Goal: Task Accomplishment & Management: Complete application form

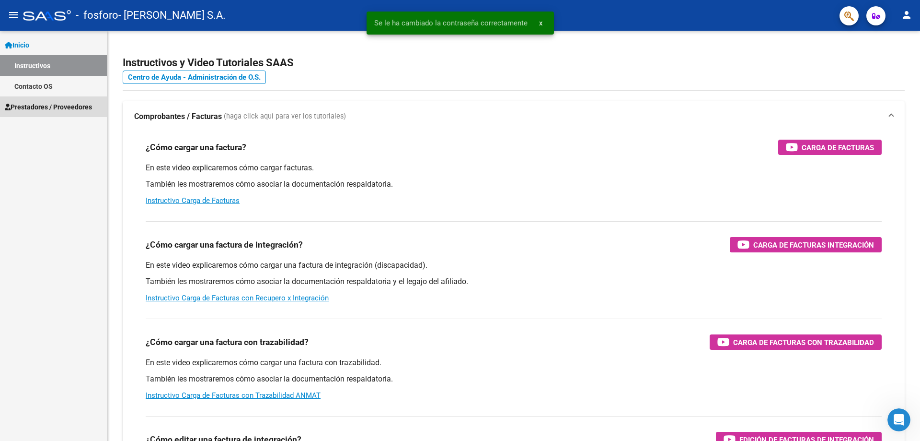
click at [77, 105] on span "Prestadores / Proveedores" at bounding box center [48, 107] width 87 height 11
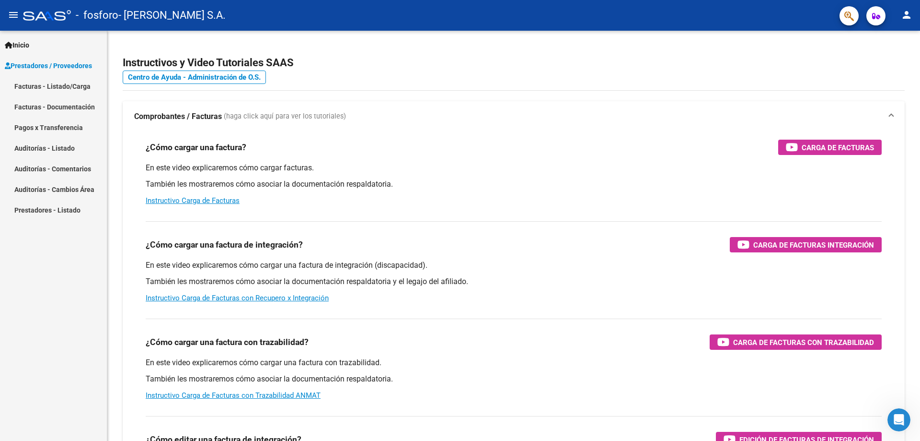
click at [72, 90] on link "Facturas - Listado/Carga" at bounding box center [53, 86] width 107 height 21
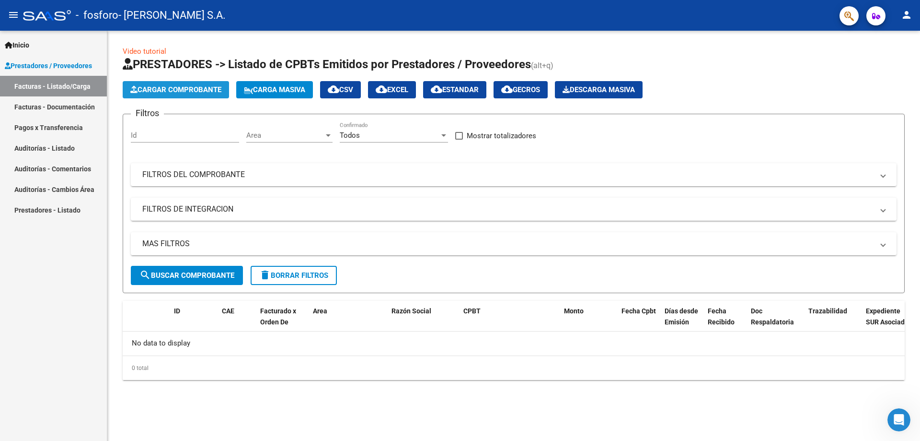
click at [175, 90] on span "Cargar Comprobante" at bounding box center [175, 89] width 91 height 9
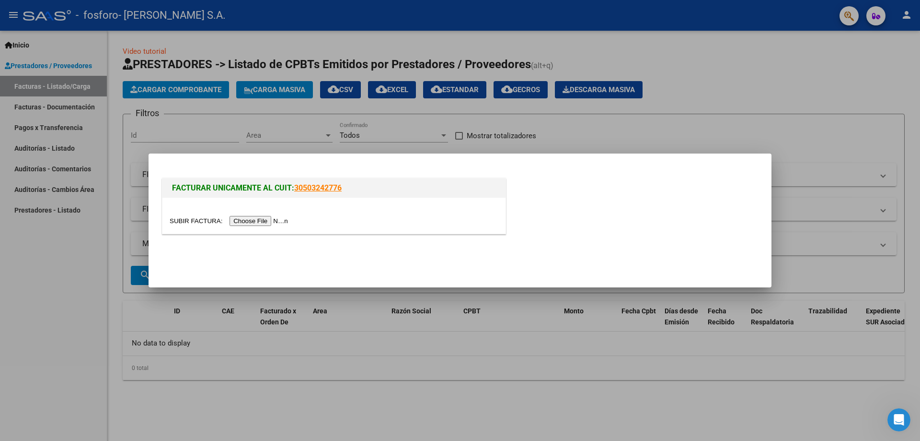
click at [271, 218] on input "file" at bounding box center [230, 221] width 121 height 10
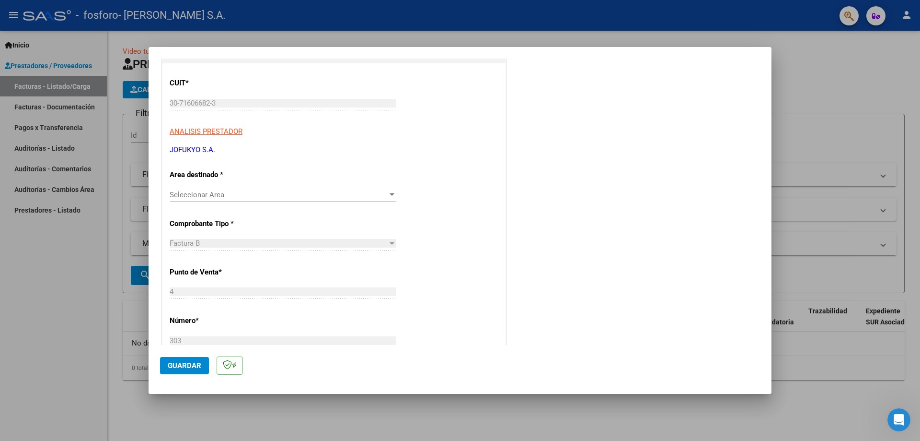
scroll to position [144, 0]
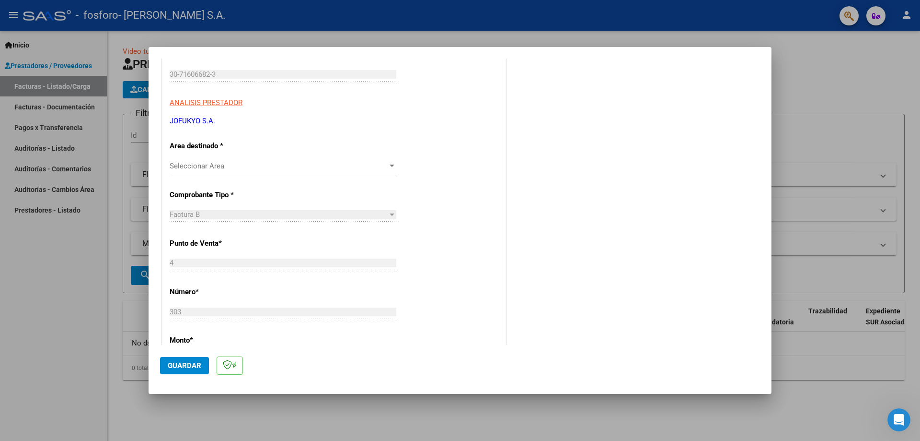
drag, startPoint x: 268, startPoint y: 175, endPoint x: 272, endPoint y: 171, distance: 6.1
click at [268, 175] on div "Seleccionar Area Seleccionar Area" at bounding box center [283, 170] width 227 height 23
click at [271, 168] on span "Seleccionar Area" at bounding box center [279, 166] width 218 height 9
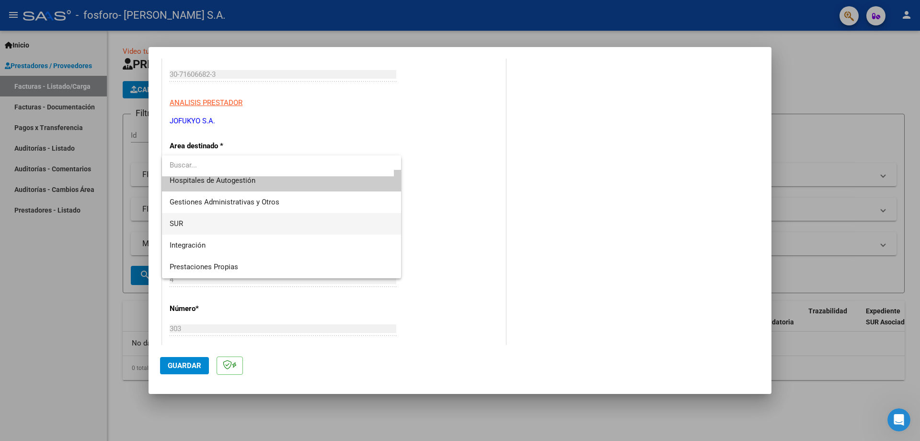
scroll to position [0, 0]
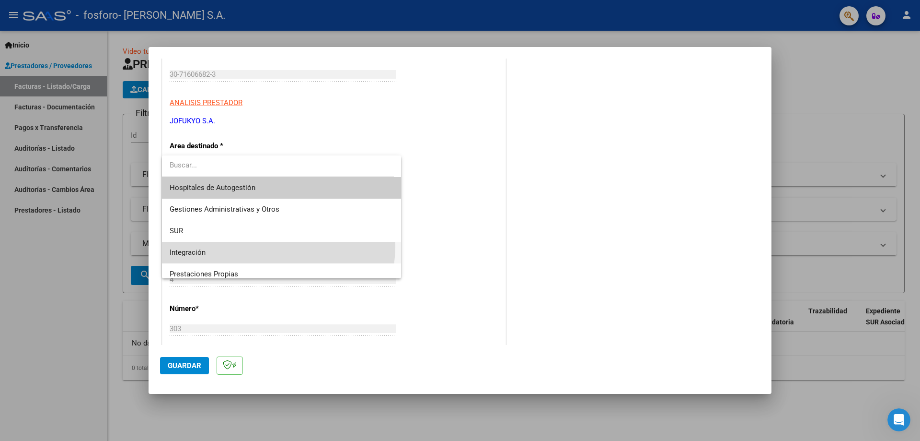
click at [273, 246] on span "Integración" at bounding box center [282, 253] width 224 height 22
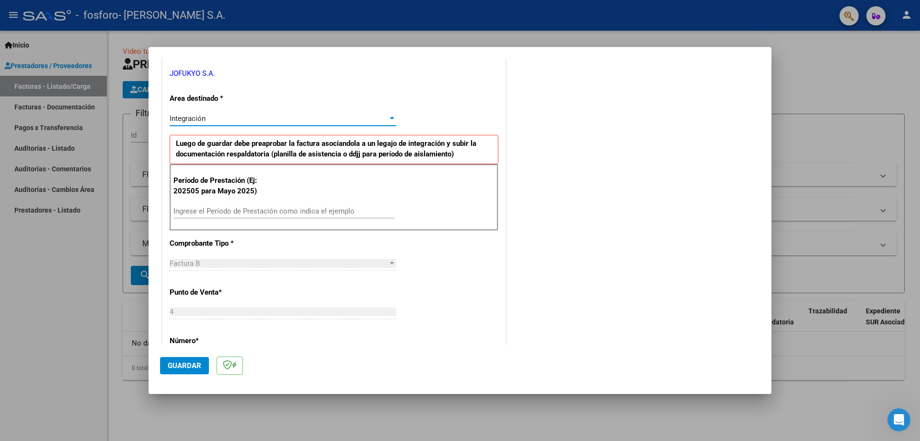
scroll to position [192, 0]
click at [277, 217] on div "Ingrese el Período de Prestación como indica el ejemplo" at bounding box center [284, 210] width 221 height 14
click at [281, 208] on input "Ingrese el Período de Prestación como indica el ejemplo" at bounding box center [284, 210] width 221 height 9
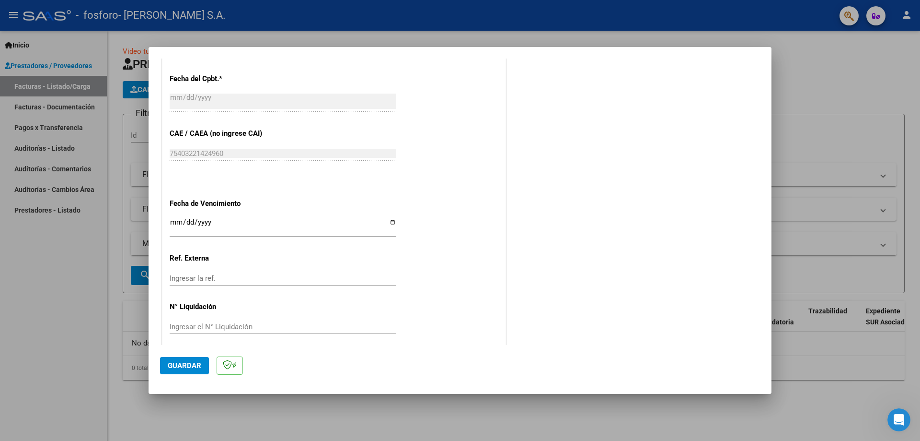
scroll to position [558, 0]
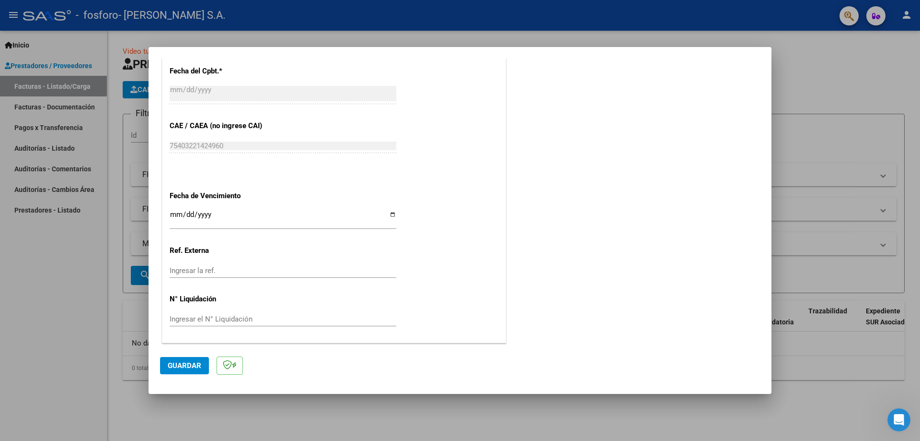
type input "202508"
click at [179, 365] on span "Guardar" at bounding box center [185, 365] width 34 height 9
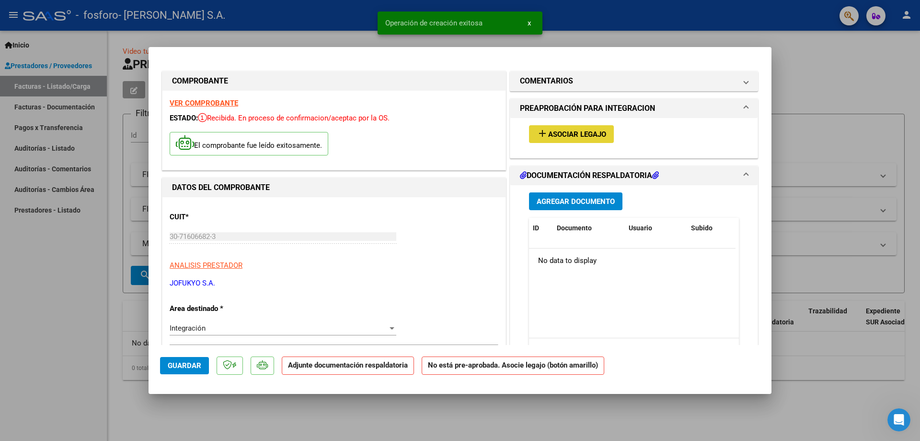
click at [557, 135] on span "Asociar Legajo" at bounding box center [577, 134] width 58 height 9
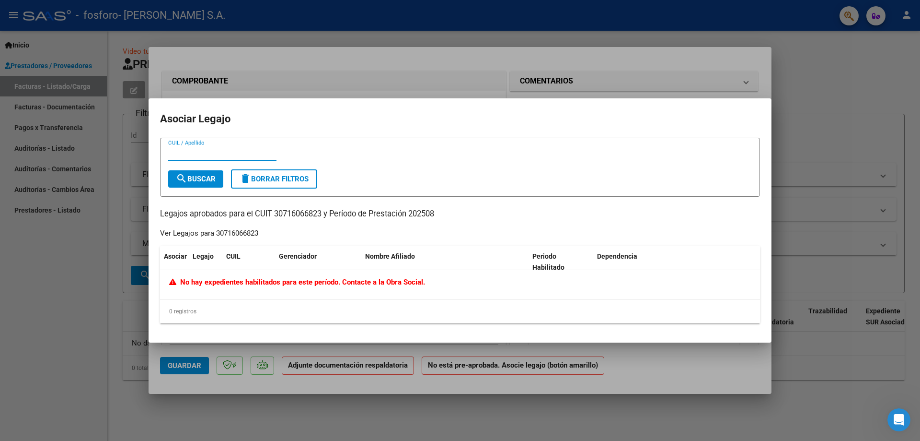
click at [198, 156] on input "CUIL / Apellido" at bounding box center [222, 153] width 108 height 9
drag, startPoint x: 210, startPoint y: 180, endPoint x: 208, endPoint y: 153, distance: 26.5
click at [208, 153] on form "CUIL / Apellido search Buscar delete Borrar Filtros" at bounding box center [460, 167] width 600 height 59
click at [208, 150] on input "CUIL / Apellido" at bounding box center [222, 153] width 108 height 9
click at [396, 91] on div at bounding box center [460, 220] width 920 height 441
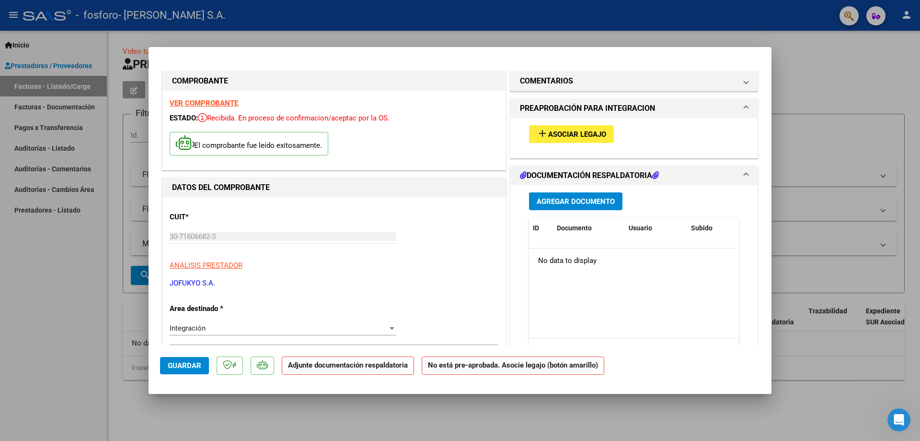
click at [593, 133] on span "Asociar Legajo" at bounding box center [577, 134] width 58 height 9
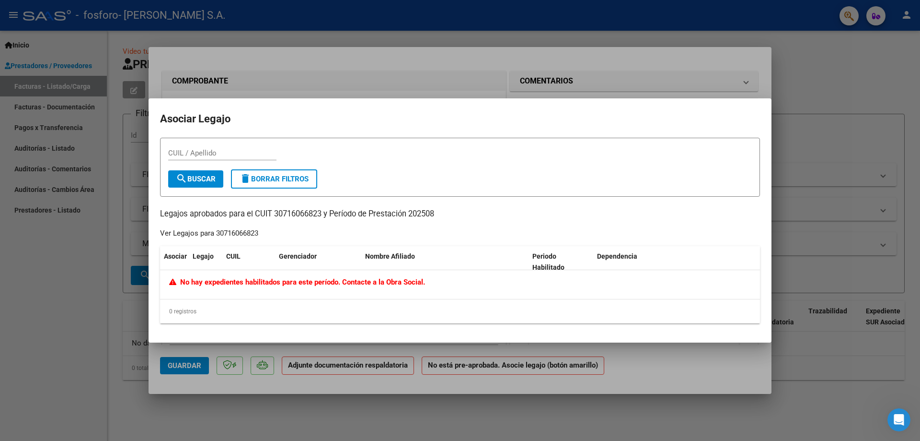
click at [571, 86] on div at bounding box center [460, 220] width 920 height 441
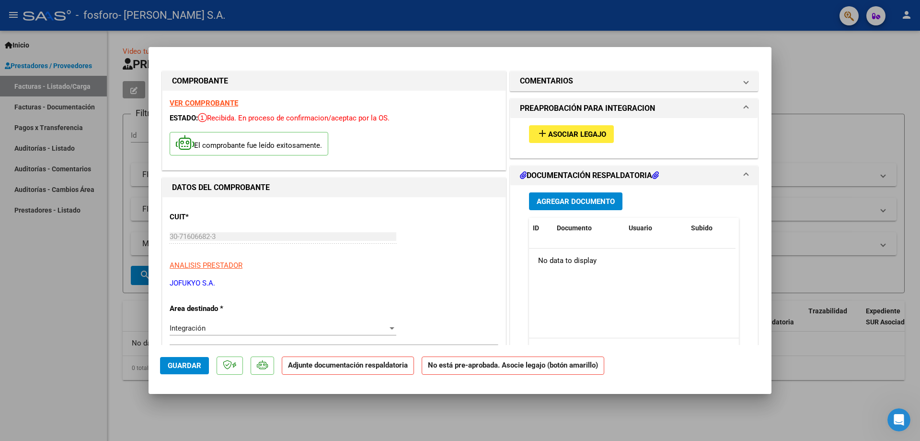
click at [541, 133] on mat-icon "add" at bounding box center [543, 134] width 12 height 12
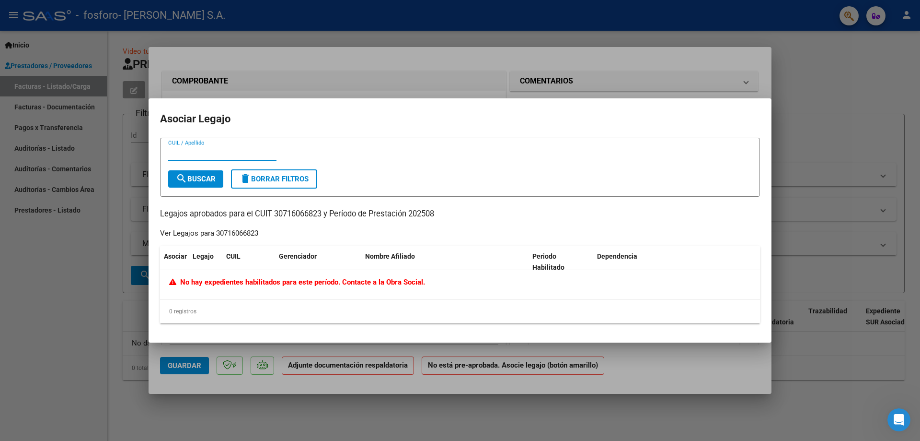
click at [432, 360] on div at bounding box center [460, 220] width 920 height 441
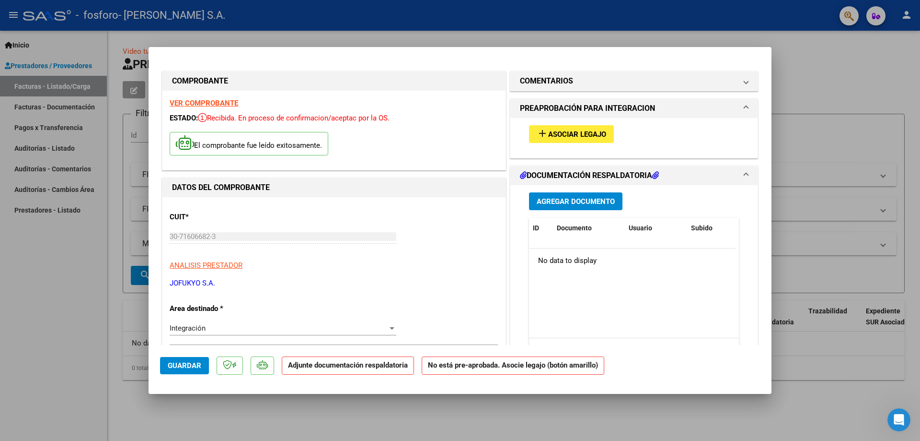
click at [561, 194] on button "Agregar Documento" at bounding box center [575, 201] width 93 height 18
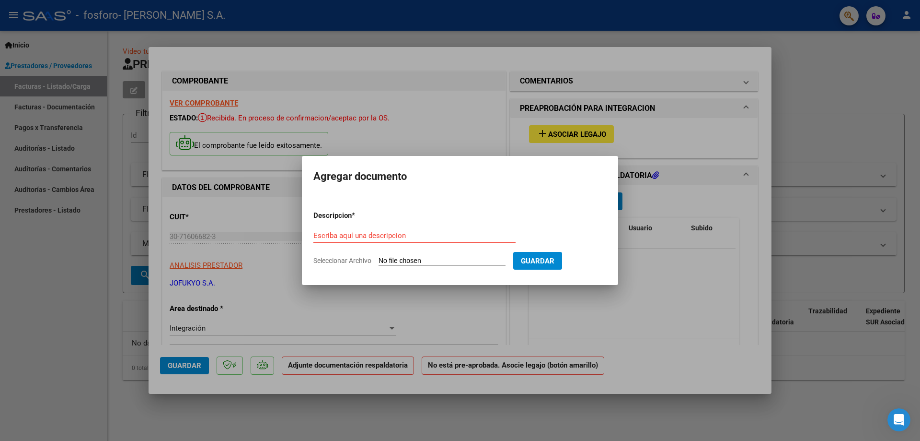
click at [464, 257] on input "Seleccionar Archivo" at bounding box center [442, 260] width 127 height 9
type input "C:\fakepath\PLANILLA_53131915_AGUILAR_202502070917071 (1).jpg"
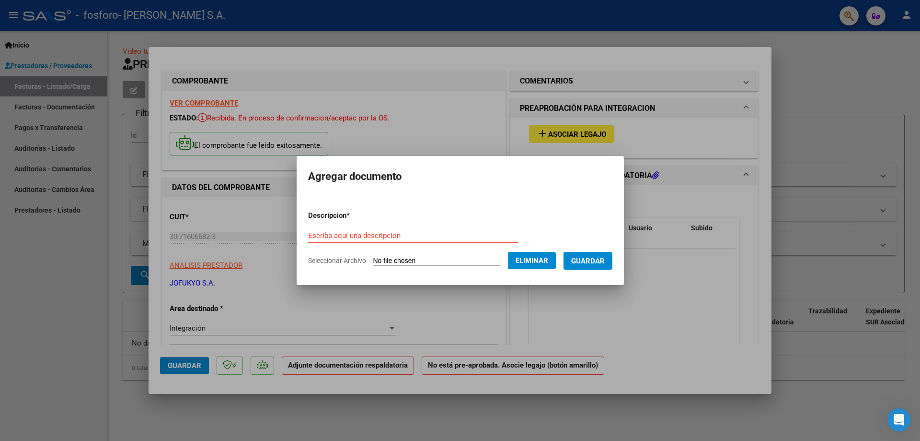
click at [491, 232] on input "Escriba aquí una descripcion" at bounding box center [413, 235] width 210 height 9
type input "PLANILLA DE ASISTENCIA AGOSTO"
click at [588, 267] on button "Guardar" at bounding box center [588, 261] width 49 height 18
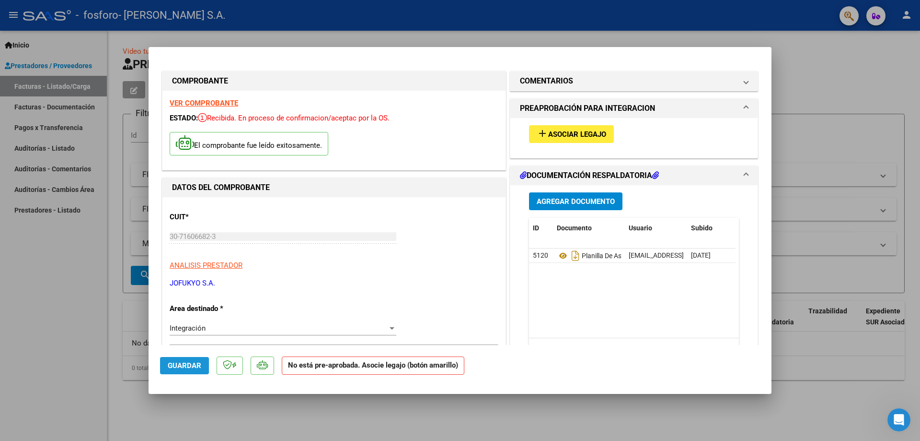
click at [177, 369] on span "Guardar" at bounding box center [185, 365] width 34 height 9
click at [833, 203] on div at bounding box center [460, 220] width 920 height 441
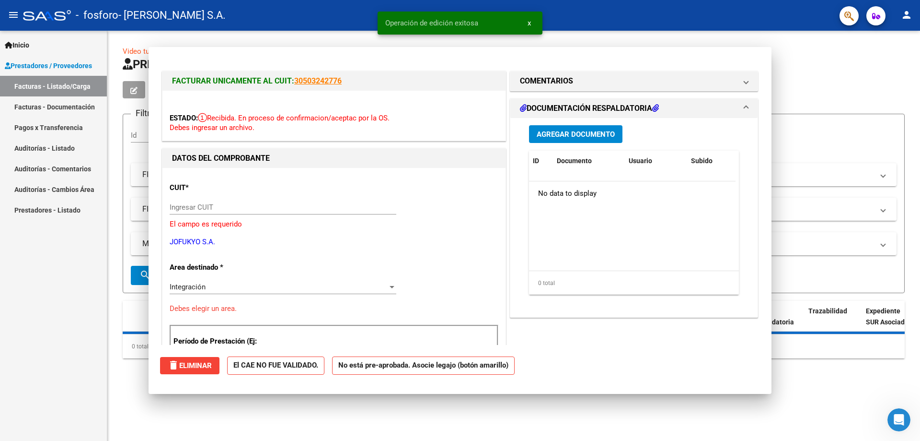
type input "$ 0,00"
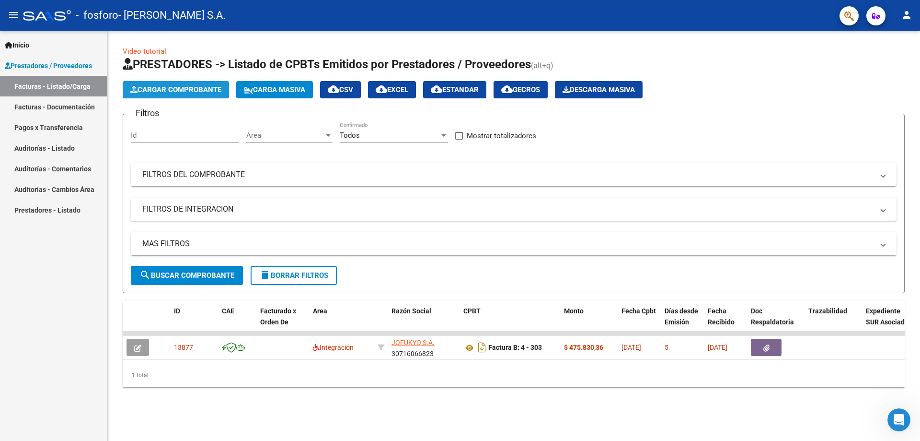
click at [198, 89] on span "Cargar Comprobante" at bounding box center [175, 89] width 91 height 9
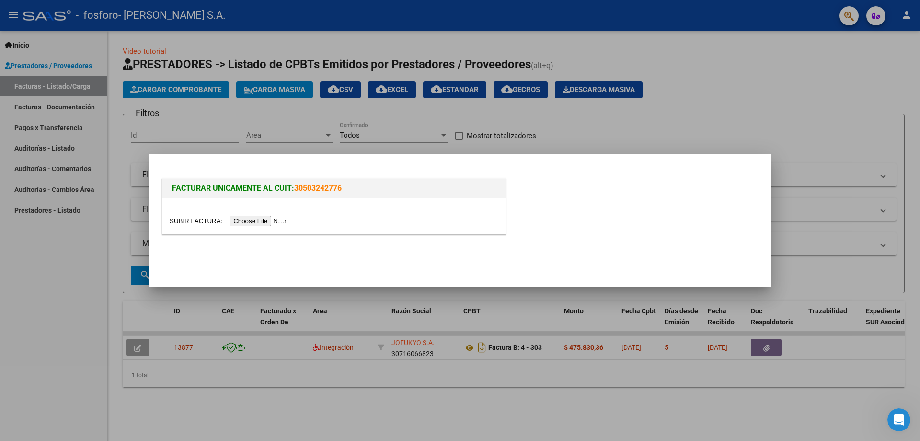
click at [271, 221] on input "file" at bounding box center [230, 221] width 121 height 10
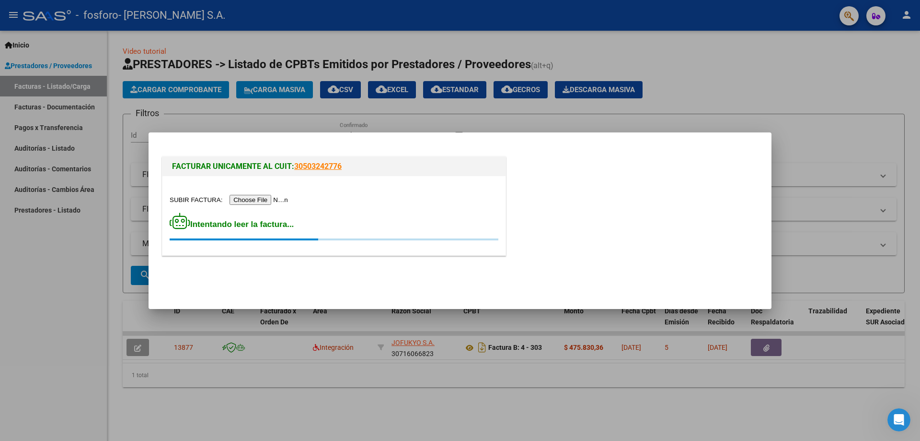
click at [362, 86] on div at bounding box center [460, 220] width 920 height 441
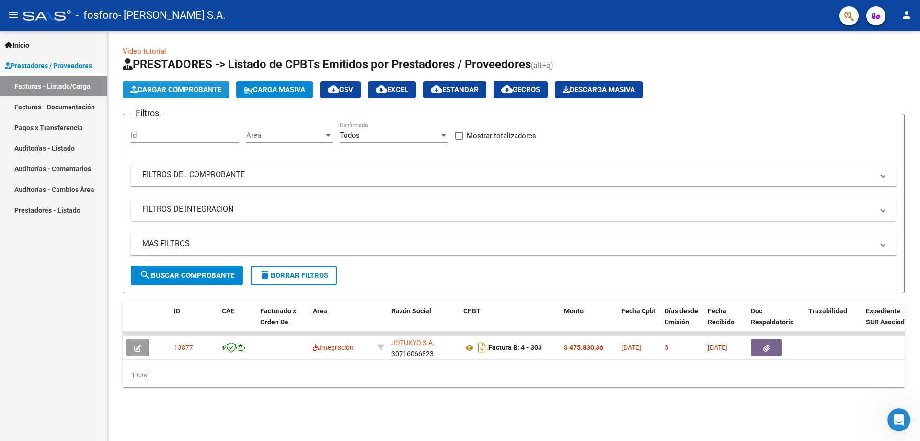
click at [169, 92] on span "Cargar Comprobante" at bounding box center [175, 89] width 91 height 9
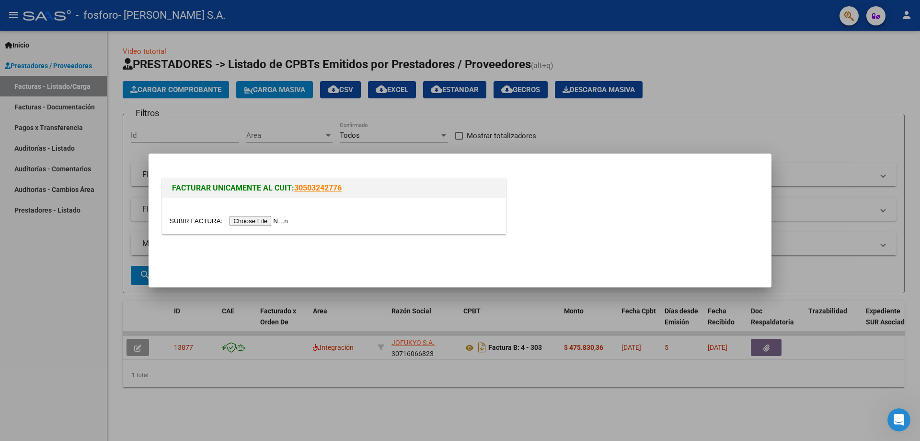
click at [236, 218] on input "file" at bounding box center [230, 221] width 121 height 10
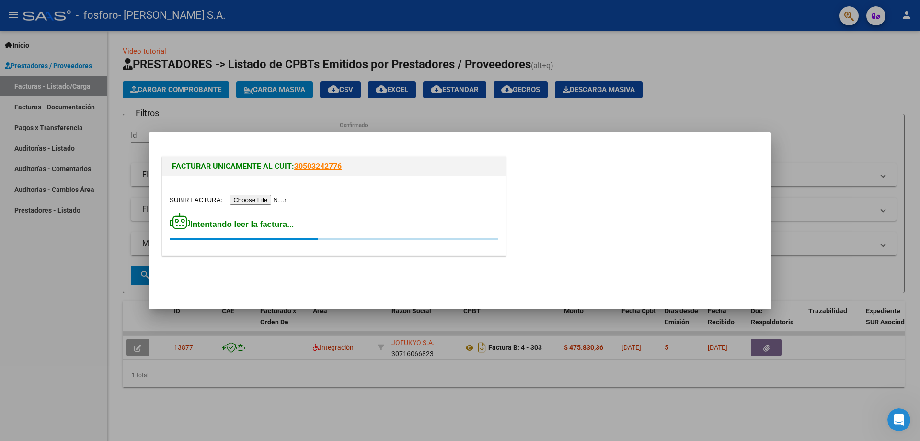
click at [259, 135] on mat-dialog-container "FACTURAR UNICAMENTE AL CUIT: 30503242776 Intentando leer la factura..." at bounding box center [460, 220] width 623 height 176
click at [142, 82] on div at bounding box center [460, 220] width 920 height 441
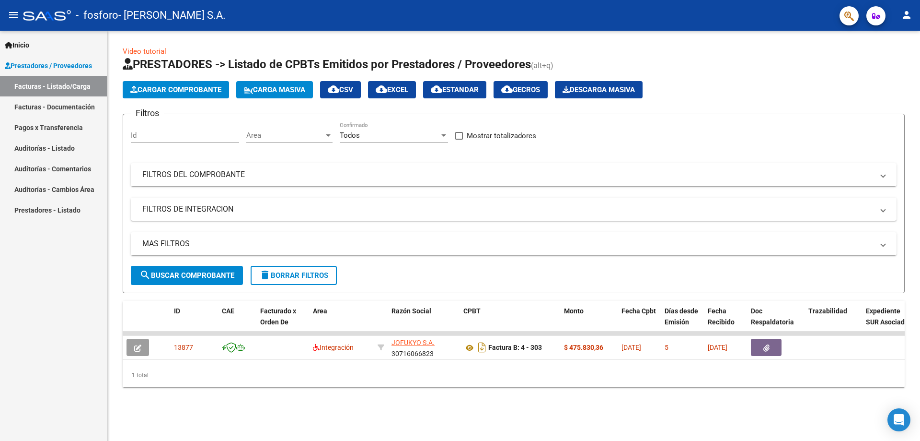
click at [219, 88] on span "Cargar Comprobante" at bounding box center [175, 89] width 91 height 9
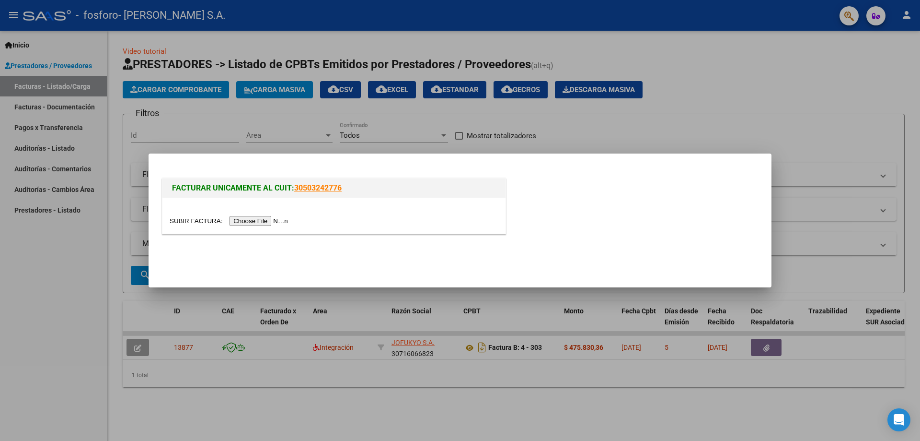
click at [247, 215] on div at bounding box center [334, 216] width 343 height 36
click at [249, 219] on input "file" at bounding box center [230, 221] width 121 height 10
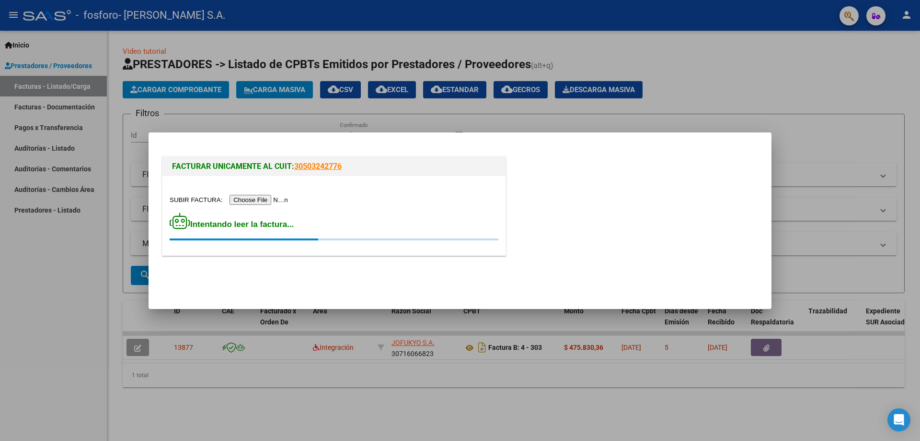
click at [903, 36] on div at bounding box center [460, 220] width 920 height 441
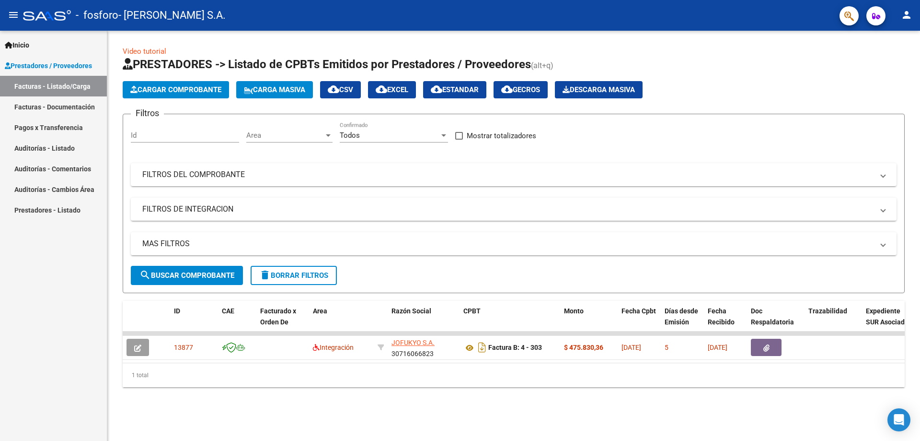
click at [904, 16] on mat-icon "person" at bounding box center [907, 15] width 12 height 12
click at [889, 67] on button "exit_to_app Salir" at bounding box center [887, 63] width 58 height 23
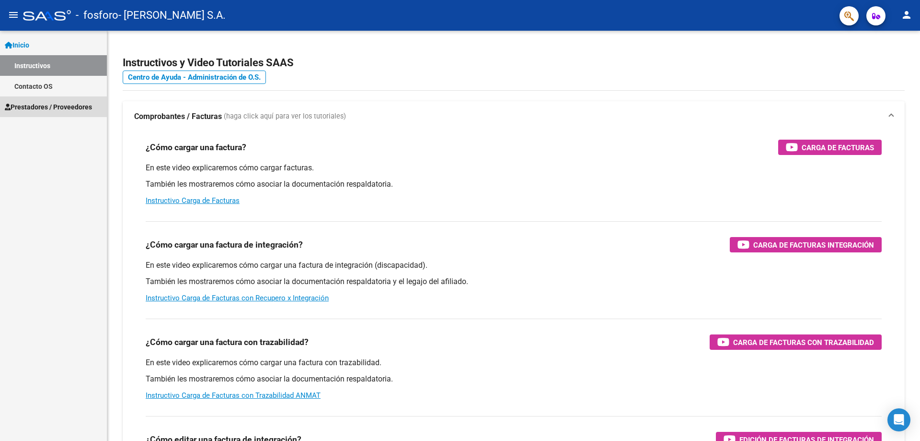
click at [58, 106] on span "Prestadores / Proveedores" at bounding box center [48, 107] width 87 height 11
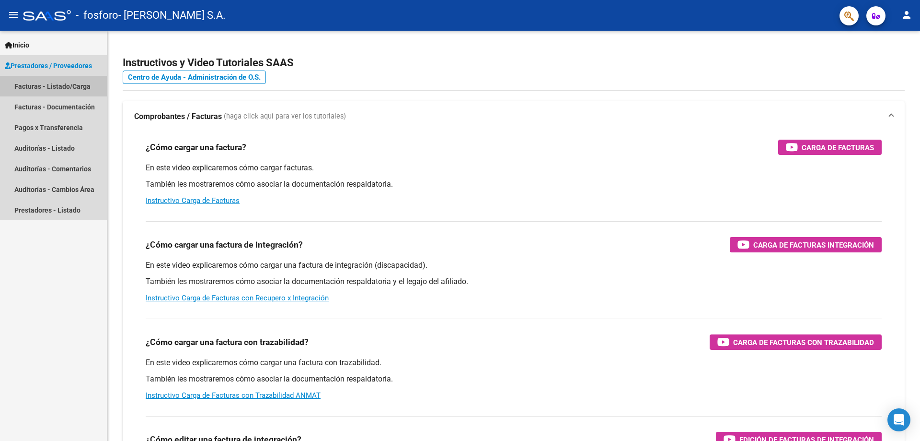
click at [72, 87] on link "Facturas - Listado/Carga" at bounding box center [53, 86] width 107 height 21
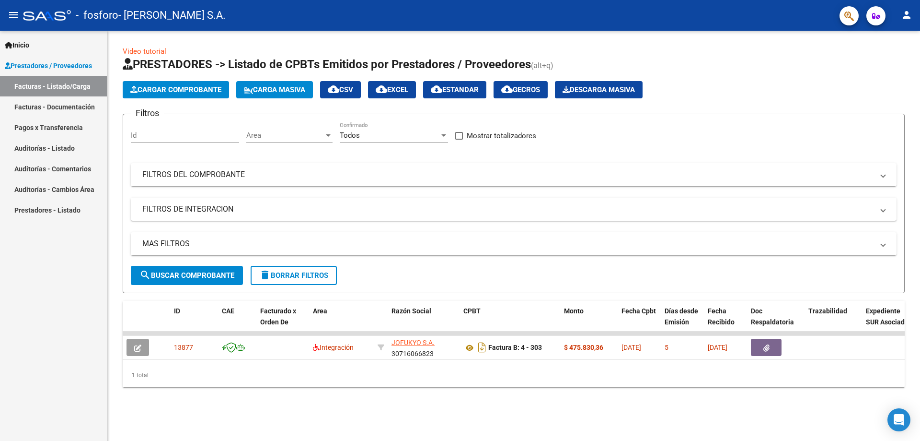
click at [165, 89] on span "Cargar Comprobante" at bounding box center [175, 89] width 91 height 9
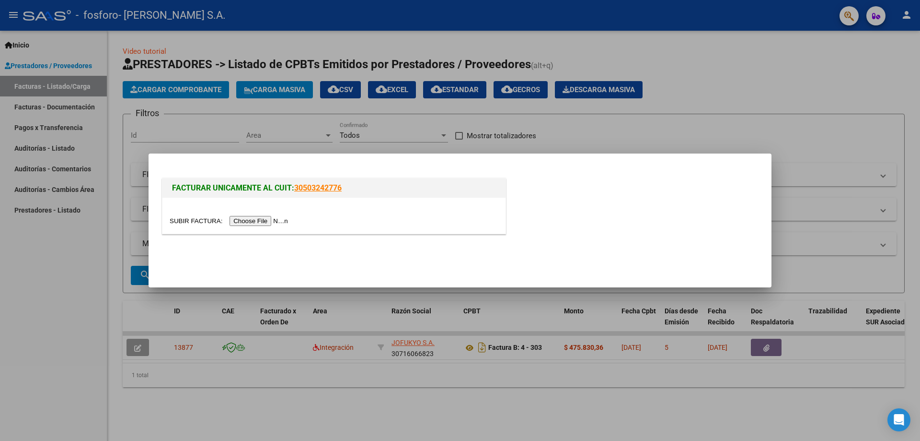
click at [268, 221] on input "file" at bounding box center [230, 221] width 121 height 10
click at [278, 219] on input "file" at bounding box center [230, 221] width 121 height 10
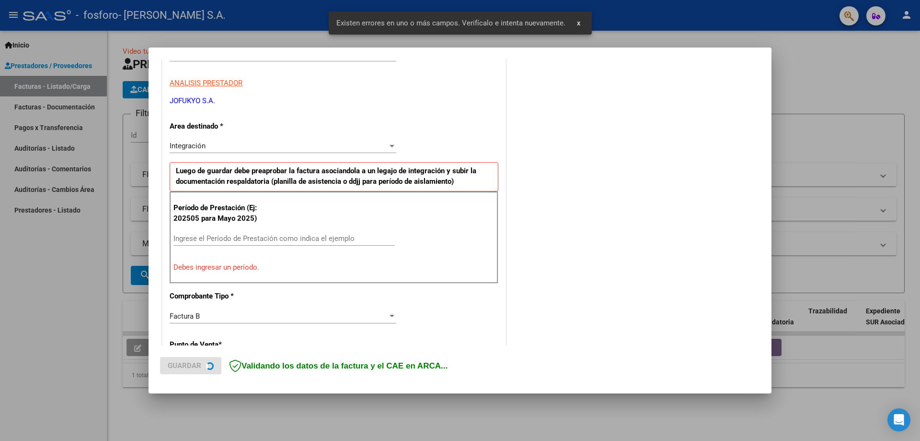
scroll to position [173, 0]
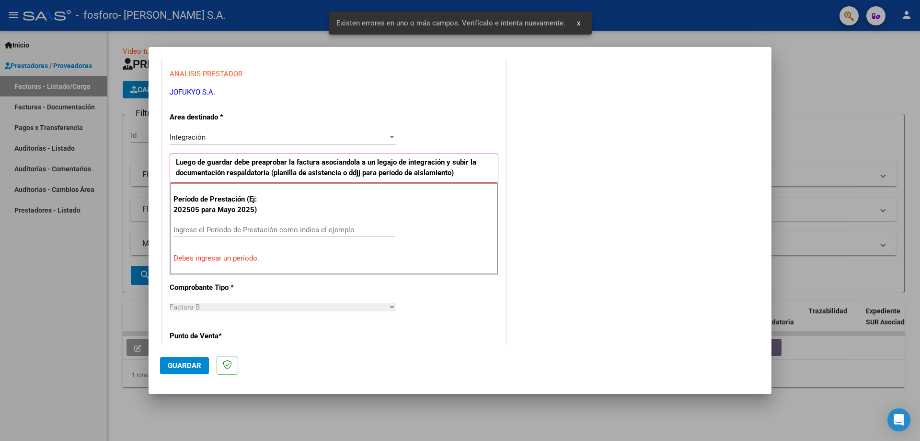
click at [284, 231] on input "Ingrese el Período de Prestación como indica el ejemplo" at bounding box center [284, 229] width 221 height 9
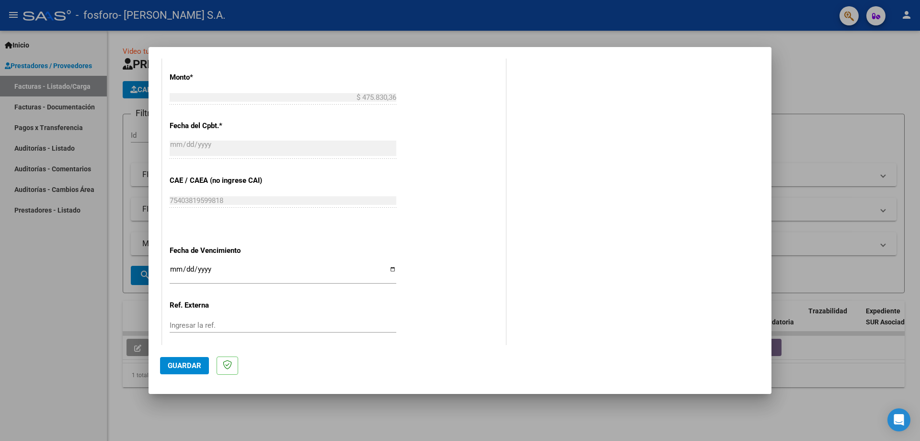
scroll to position [508, 0]
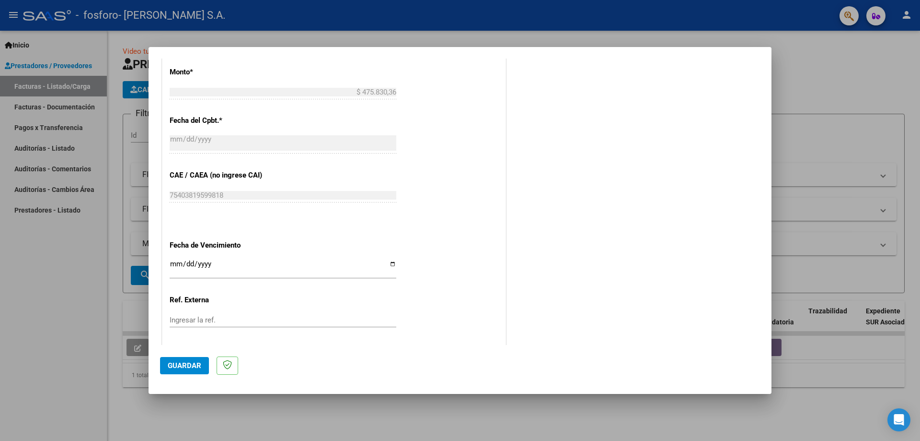
type input "202509"
click at [189, 362] on span "Guardar" at bounding box center [185, 365] width 34 height 9
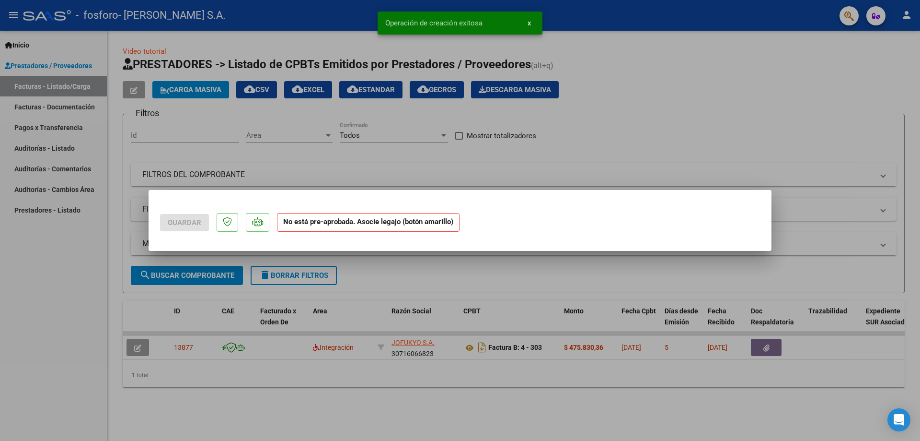
scroll to position [0, 0]
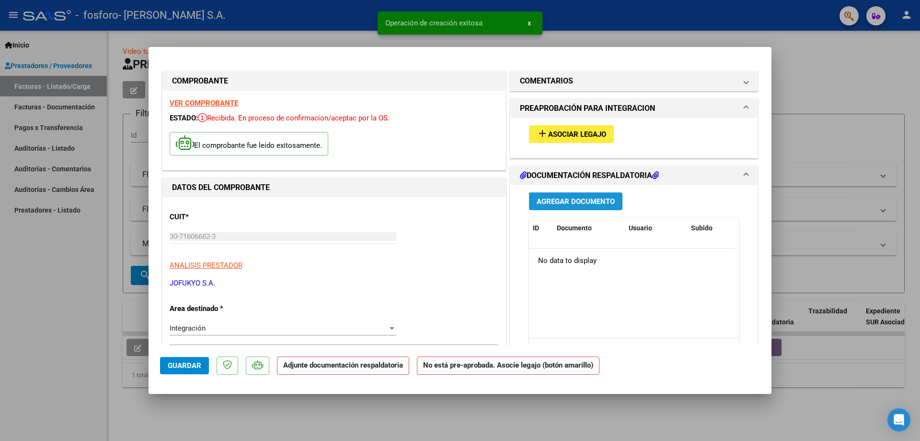
click at [583, 201] on span "Agregar Documento" at bounding box center [576, 201] width 78 height 9
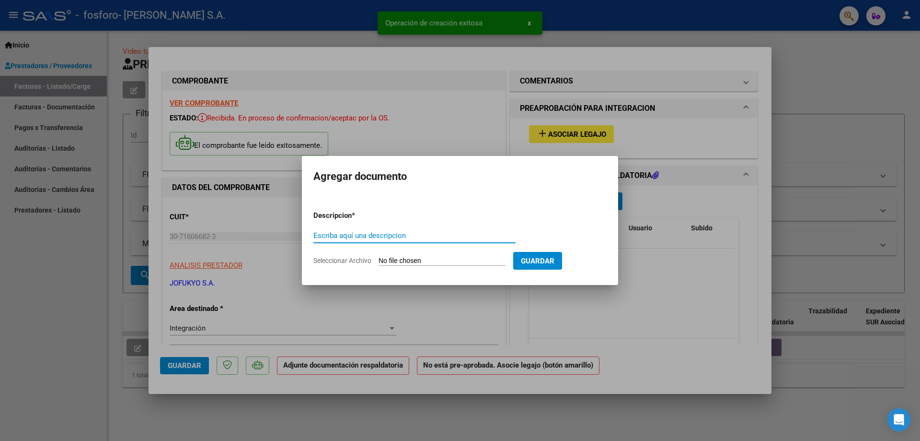
click at [470, 259] on input "Seleccionar Archivo" at bounding box center [442, 260] width 127 height 9
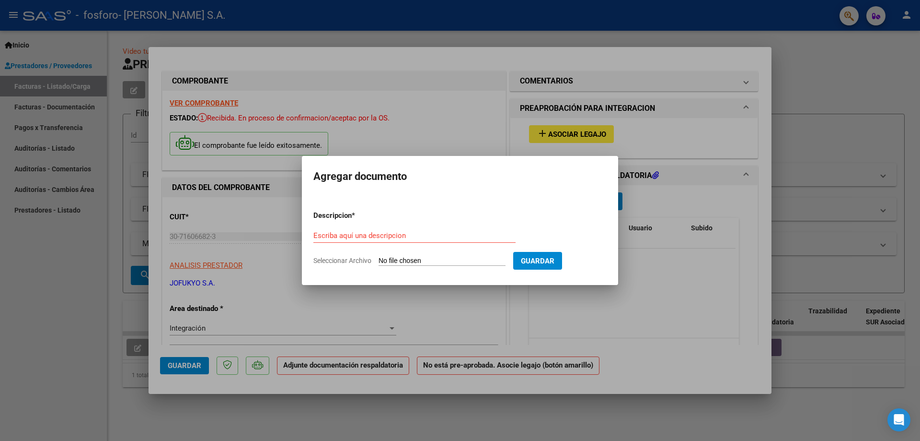
type input "C:\fakepath\PLANILLA_53131915_AGUILAR_2025020709170810.jpg"
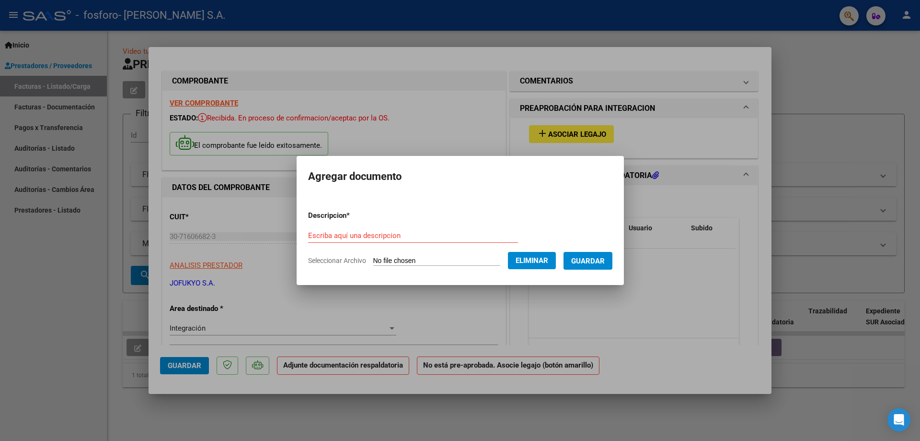
click at [415, 229] on div "Escriba aquí una descripcion" at bounding box center [413, 235] width 210 height 14
click at [418, 236] on input "Escriba aquí una descripcion" at bounding box center [413, 235] width 210 height 9
drag, startPoint x: 331, startPoint y: 233, endPoint x: 337, endPoint y: 241, distance: 10.3
click at [332, 233] on input "PLANILLA SEPTIEMBRE" at bounding box center [413, 235] width 210 height 9
type input "PLANILLA DE ASISTENCIA SEPTIEMBRE"
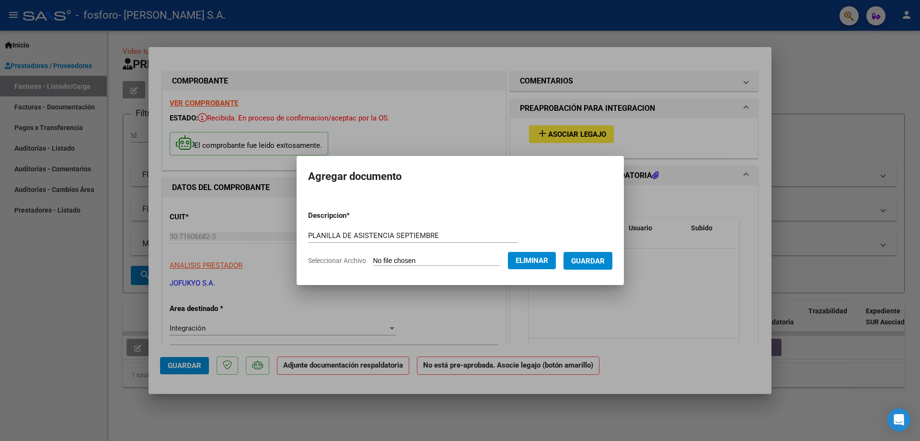
drag, startPoint x: 587, startPoint y: 264, endPoint x: 593, endPoint y: 266, distance: 6.7
click at [593, 266] on button "Guardar" at bounding box center [588, 261] width 49 height 18
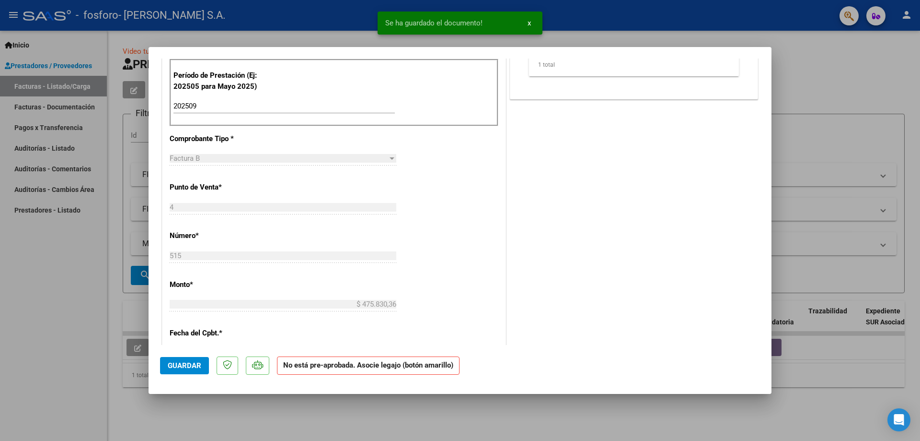
scroll to position [288, 0]
click at [186, 362] on span "Guardar" at bounding box center [185, 365] width 34 height 9
